Goal: Task Accomplishment & Management: Complete application form

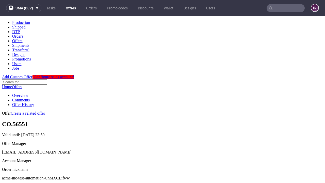
scroll to position [50, 0]
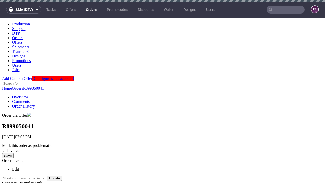
scroll to position [115, 0]
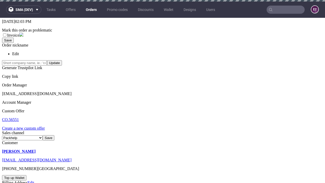
click at [26, 126] on link "Create a new custom offer" at bounding box center [23, 128] width 43 height 4
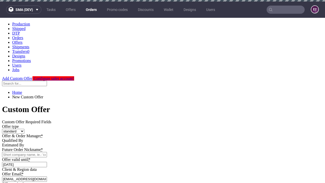
scroll to position [0, 0]
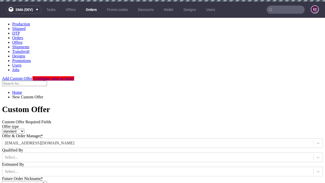
type input "acme-inc-test-automation-CnMXCLifww"
type input "2025-08-21"
type input "e2e-user-rMeXuoVoCP@test.com"
select select "gb"
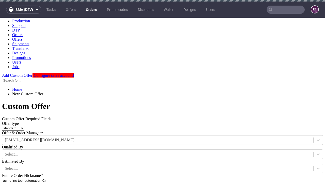
scroll to position [2, 0]
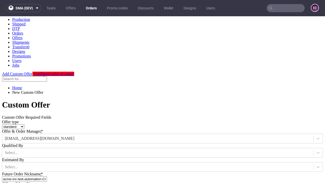
type input "e2e-user-rMeXuoVoCP@test.com"
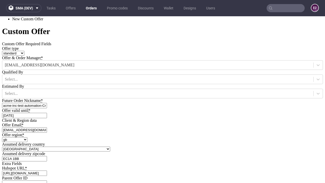
type input "[URL][DOMAIN_NAME]"
type input "Please wait..."
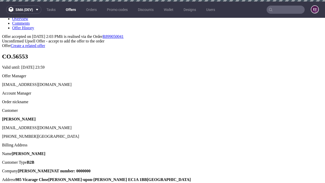
scroll to position [2, 0]
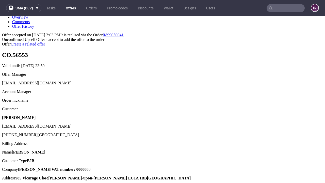
type input "In progress..."
